Goal: Register for event/course

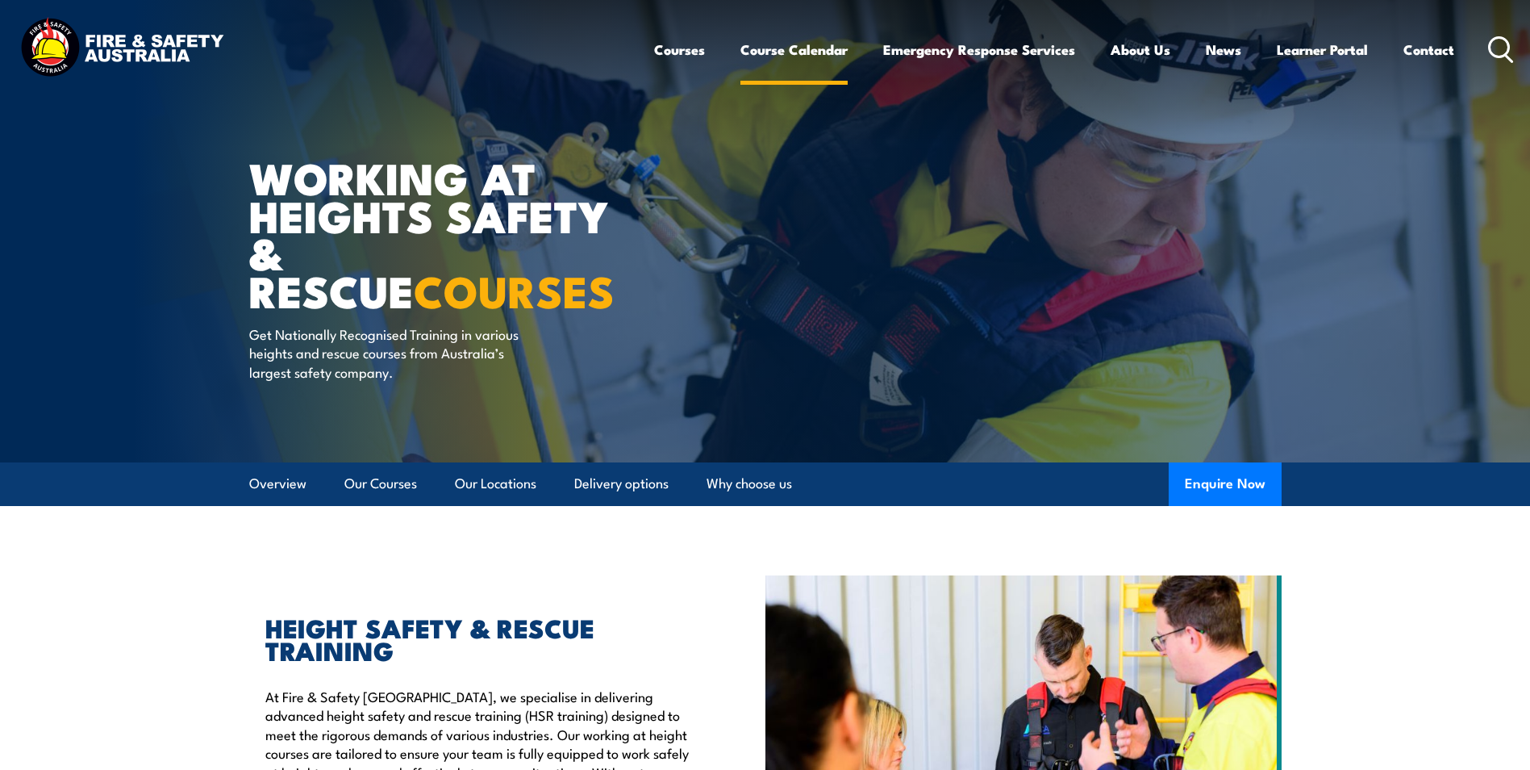
click at [777, 52] on link "Course Calendar" at bounding box center [794, 49] width 107 height 43
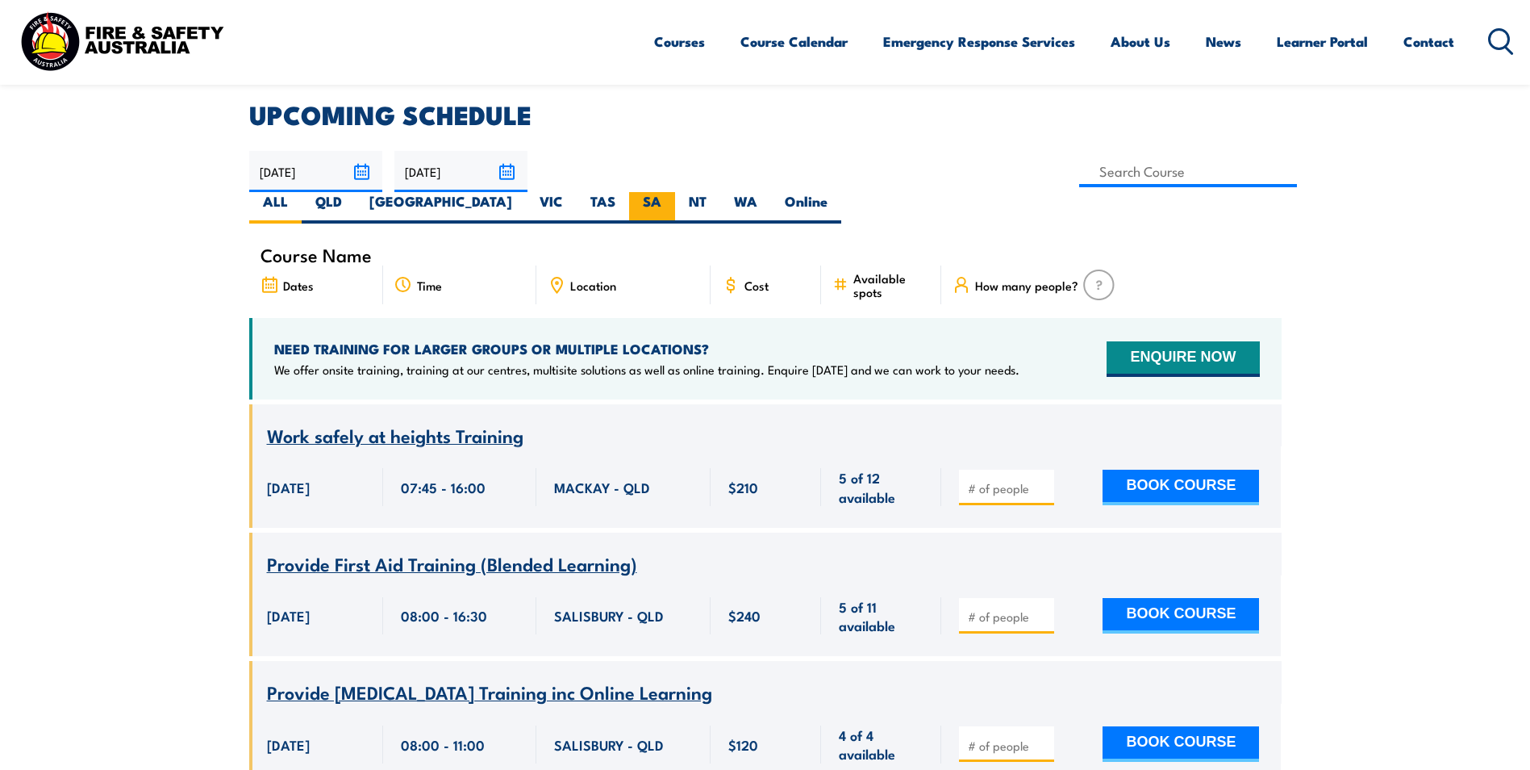
click at [675, 192] on label "SA" at bounding box center [652, 207] width 46 height 31
click at [672, 192] on input "SA" at bounding box center [667, 197] width 10 height 10
radio input "true"
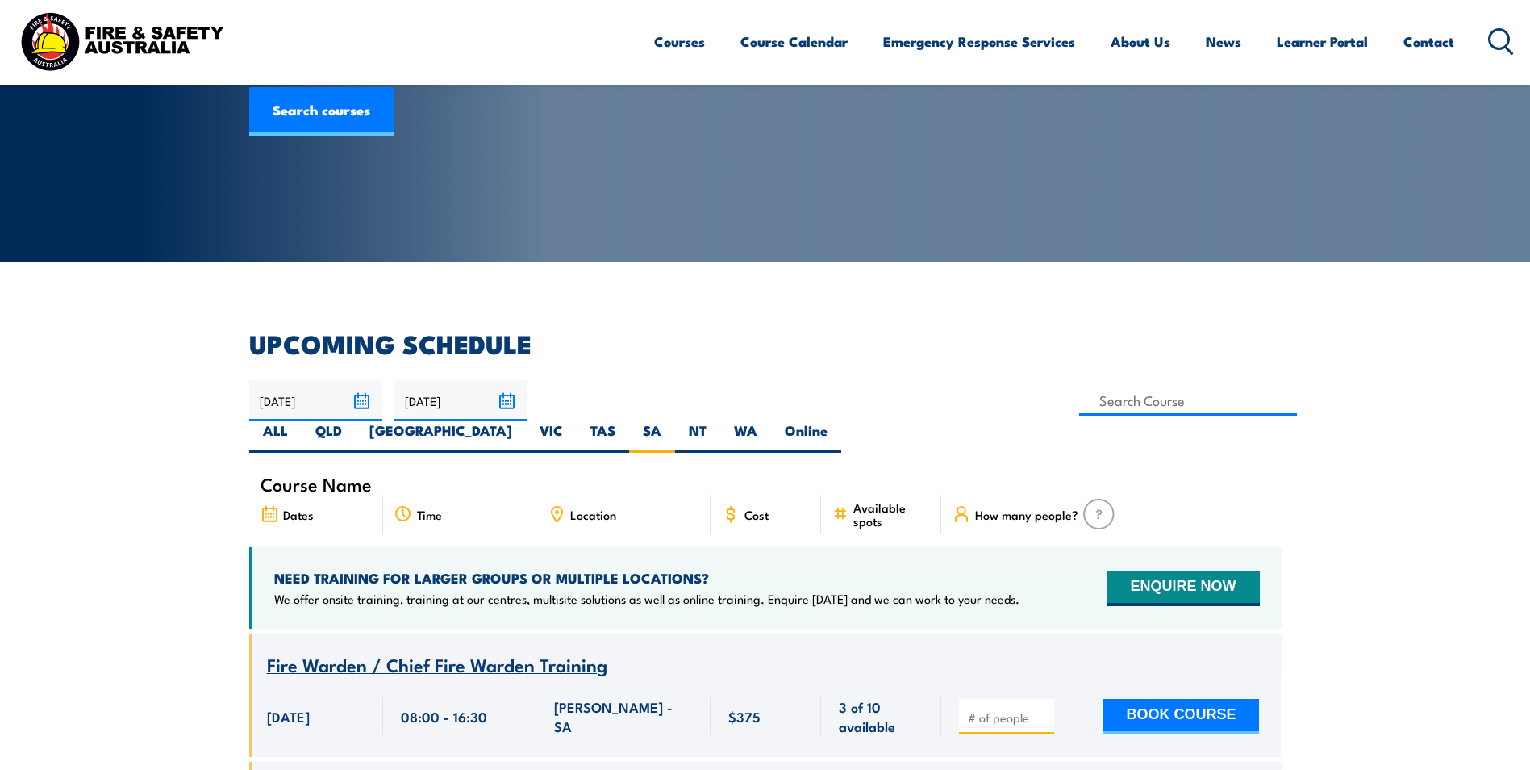
scroll to position [430, 0]
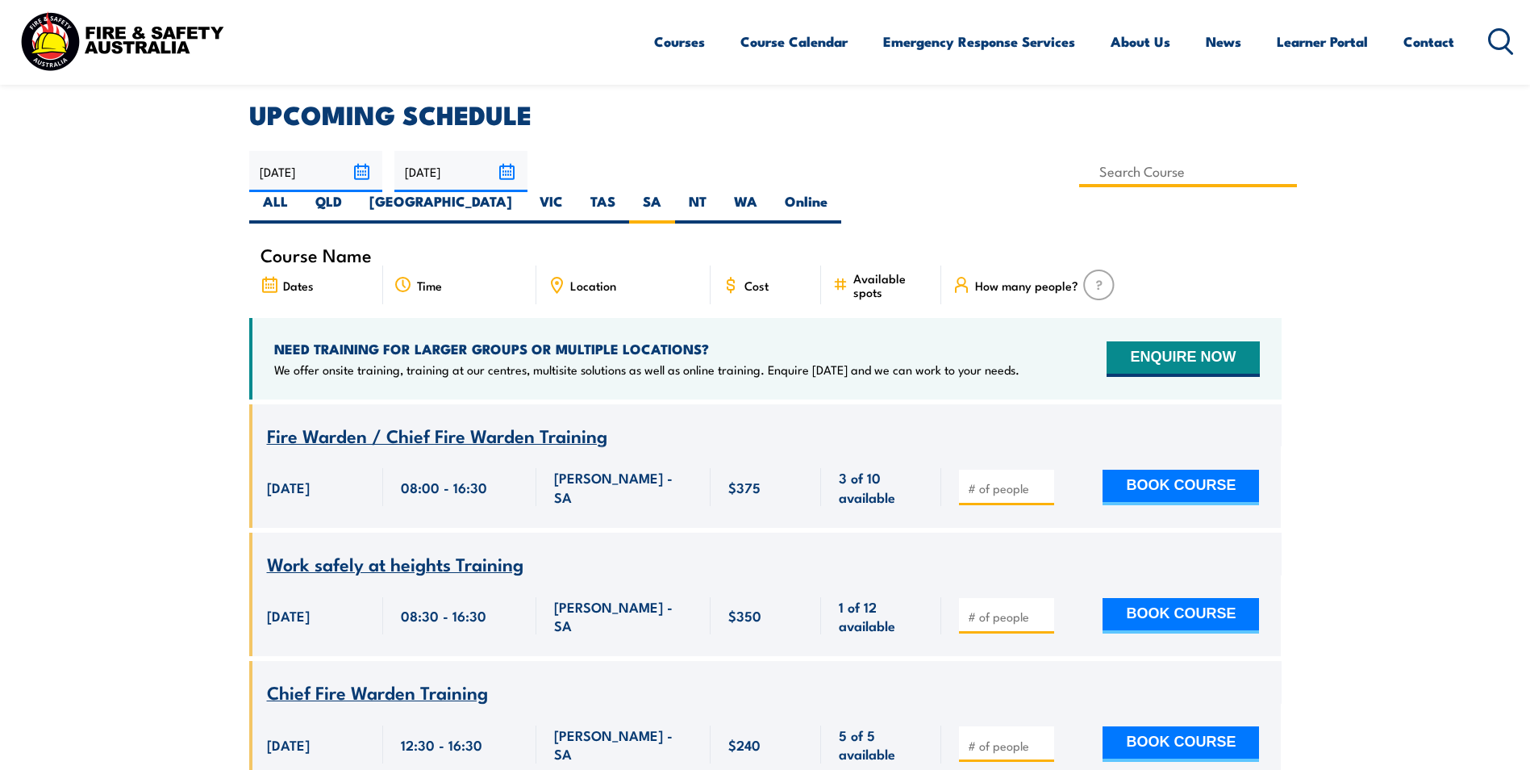
click at [1079, 173] on input at bounding box center [1188, 171] width 219 height 31
type input "Work Safely at Heights Training"
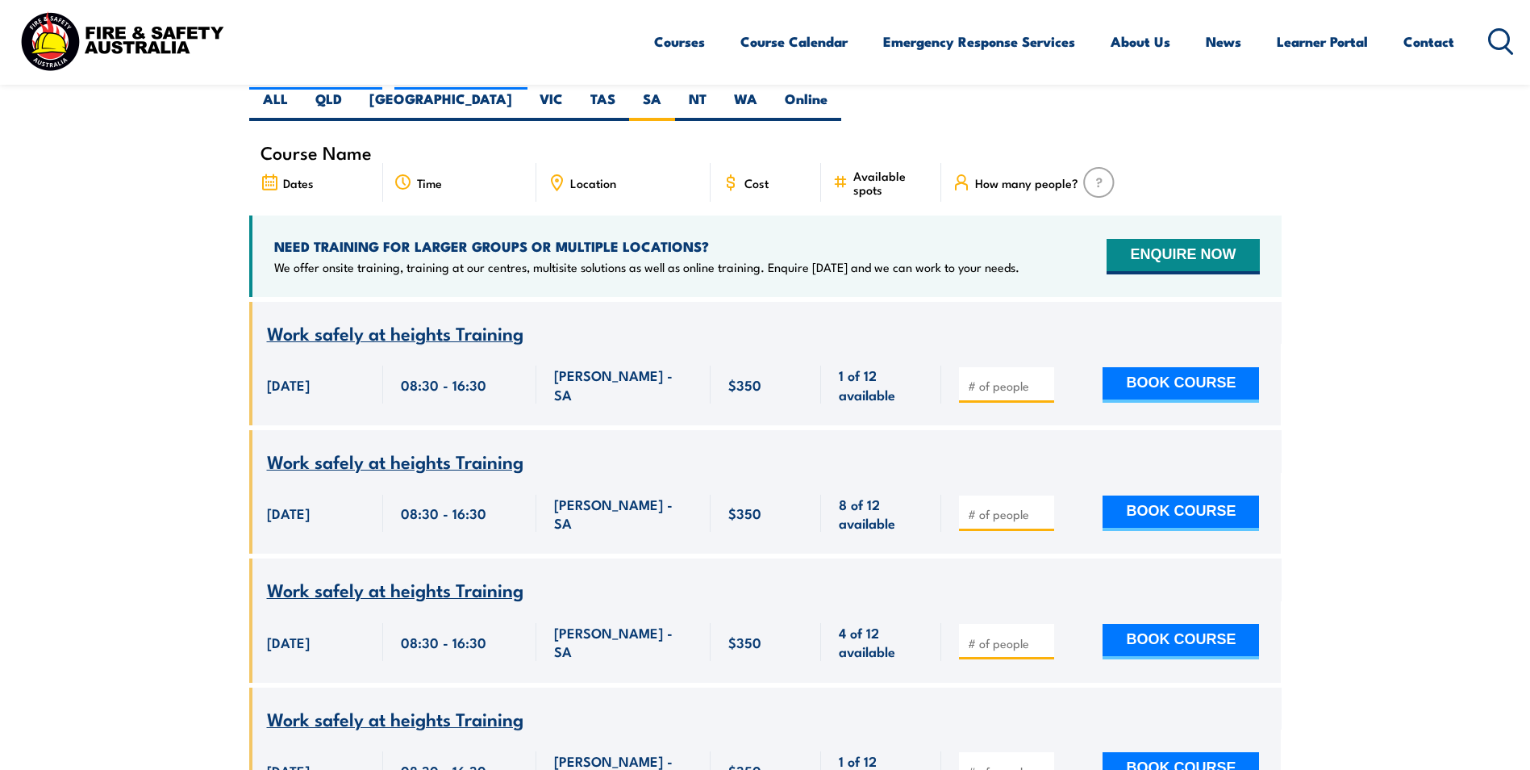
click at [188, 276] on section "UPCOMING SCHEDULE 12/08/2025 11/10/2025" at bounding box center [765, 610] width 1530 height 1221
